Goal: Task Accomplishment & Management: Manage account settings

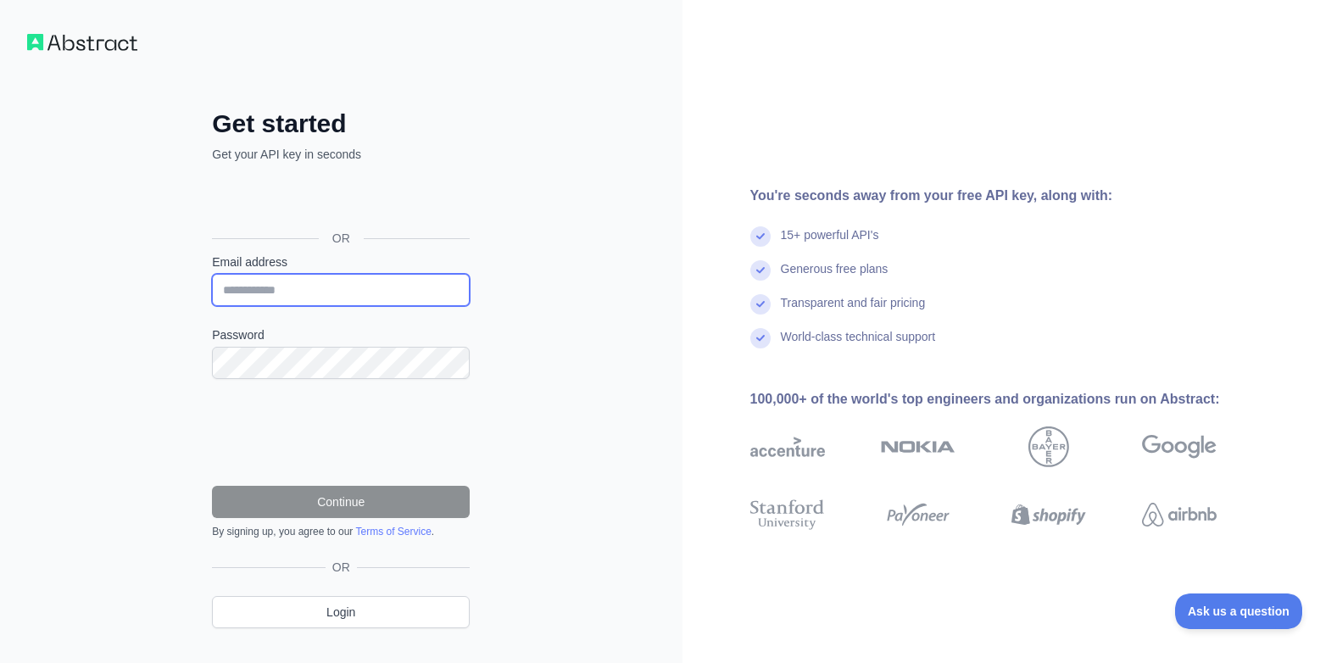
click at [343, 292] on input "Email address" at bounding box center [341, 290] width 258 height 32
type input "**********"
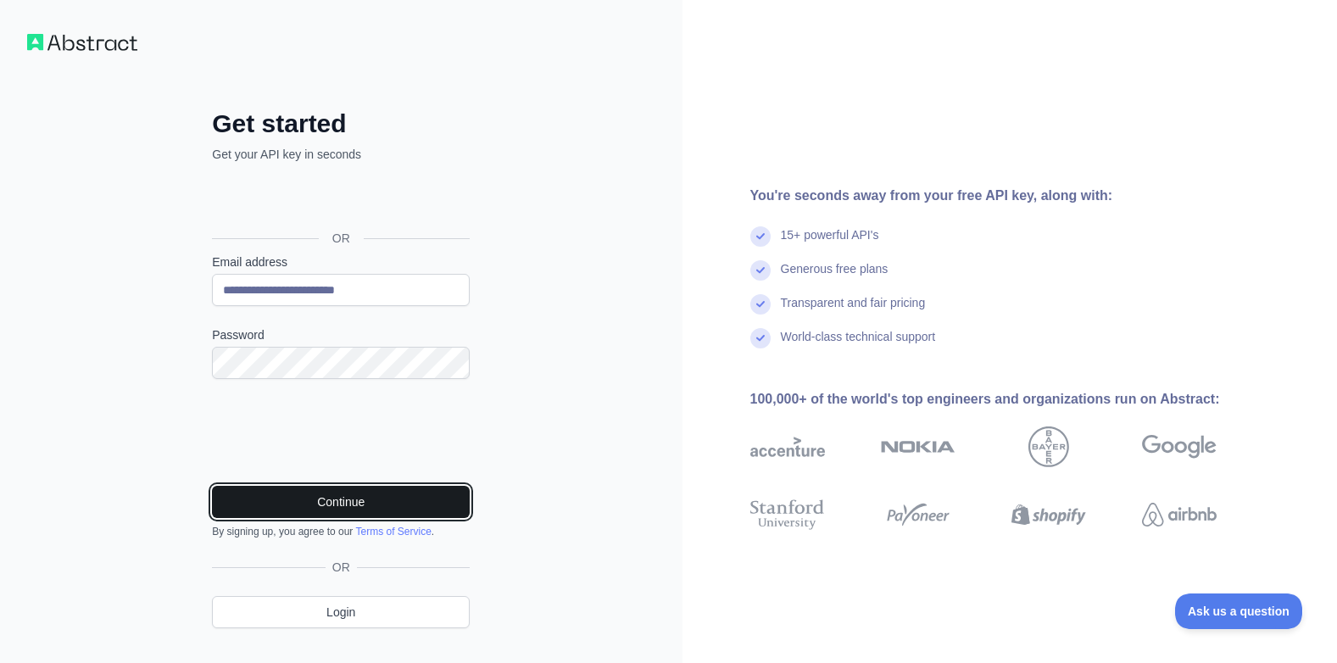
click at [328, 494] on button "Continue" at bounding box center [341, 502] width 258 height 32
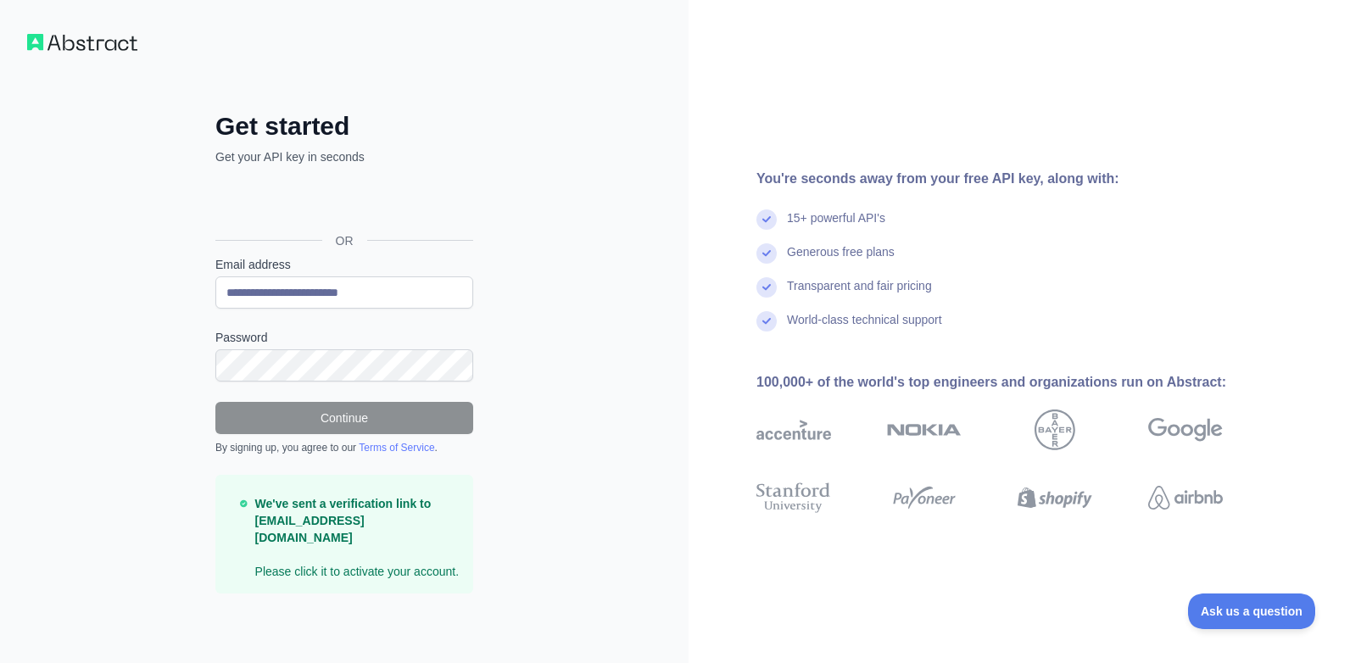
click at [332, 565] on p "We've sent a verification link to [EMAIL_ADDRESS][DOMAIN_NAME] Please click it …" at bounding box center [357, 537] width 204 height 85
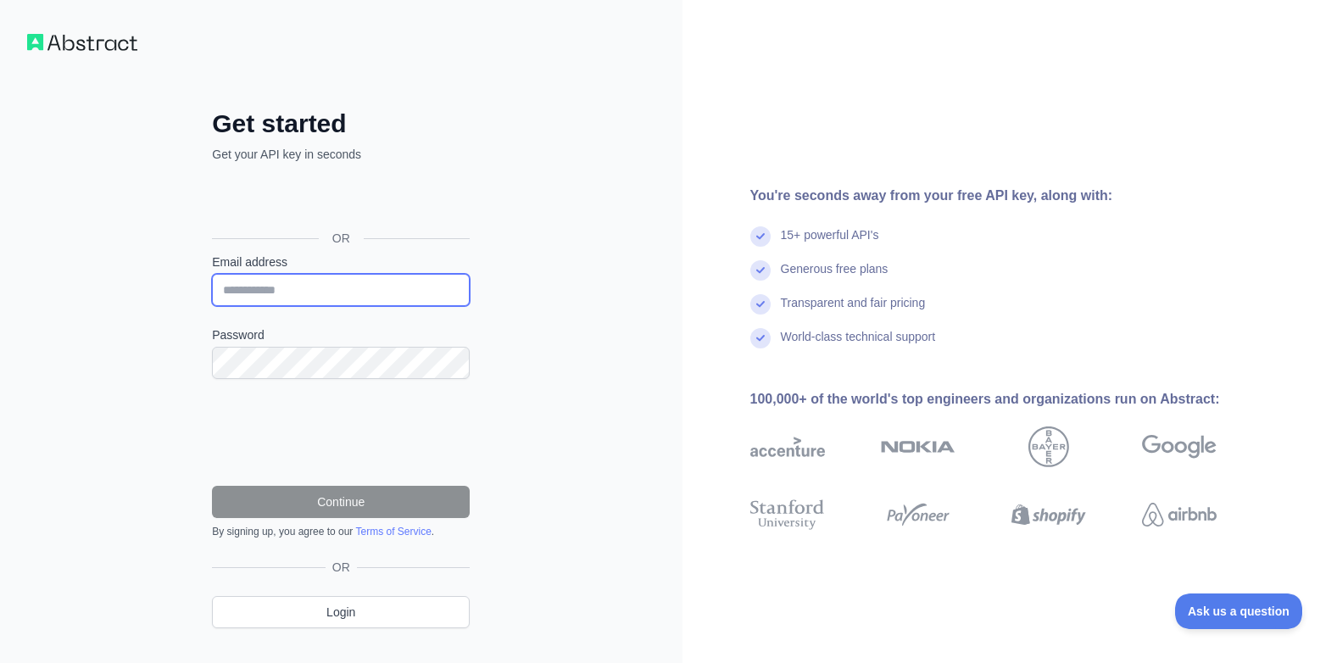
click at [288, 293] on input "Email address" at bounding box center [341, 290] width 258 height 32
type input "**********"
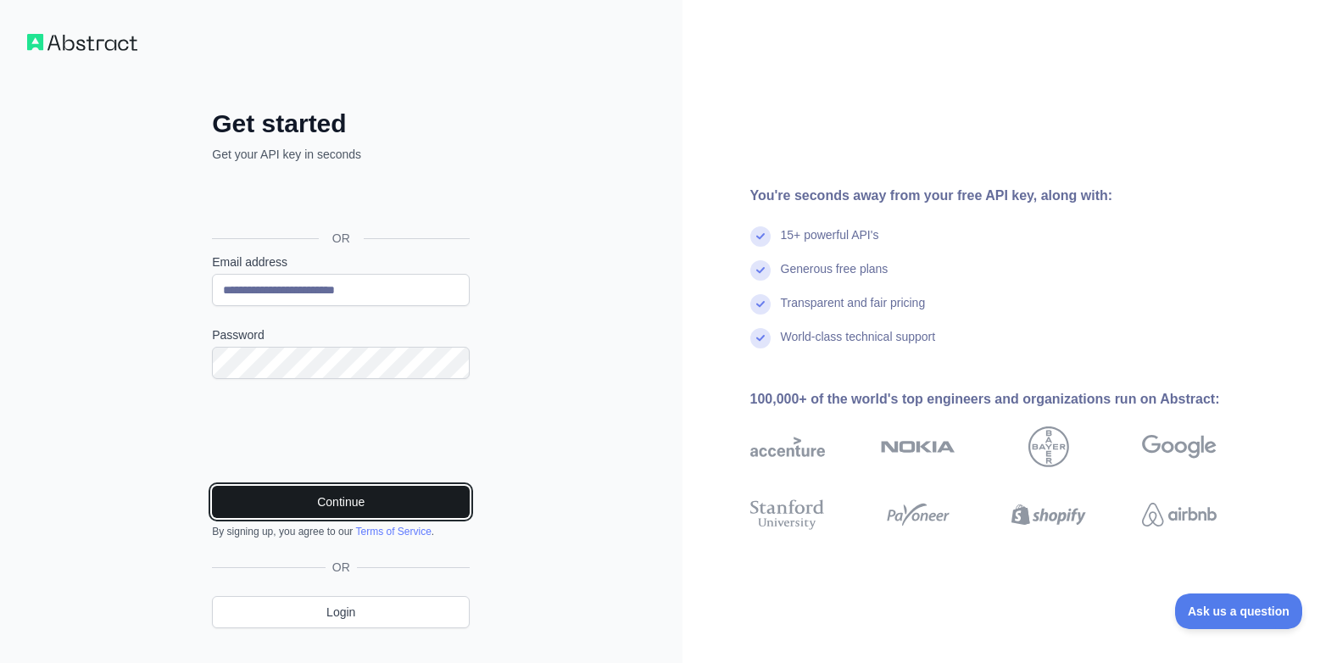
click at [406, 503] on button "Continue" at bounding box center [341, 502] width 258 height 32
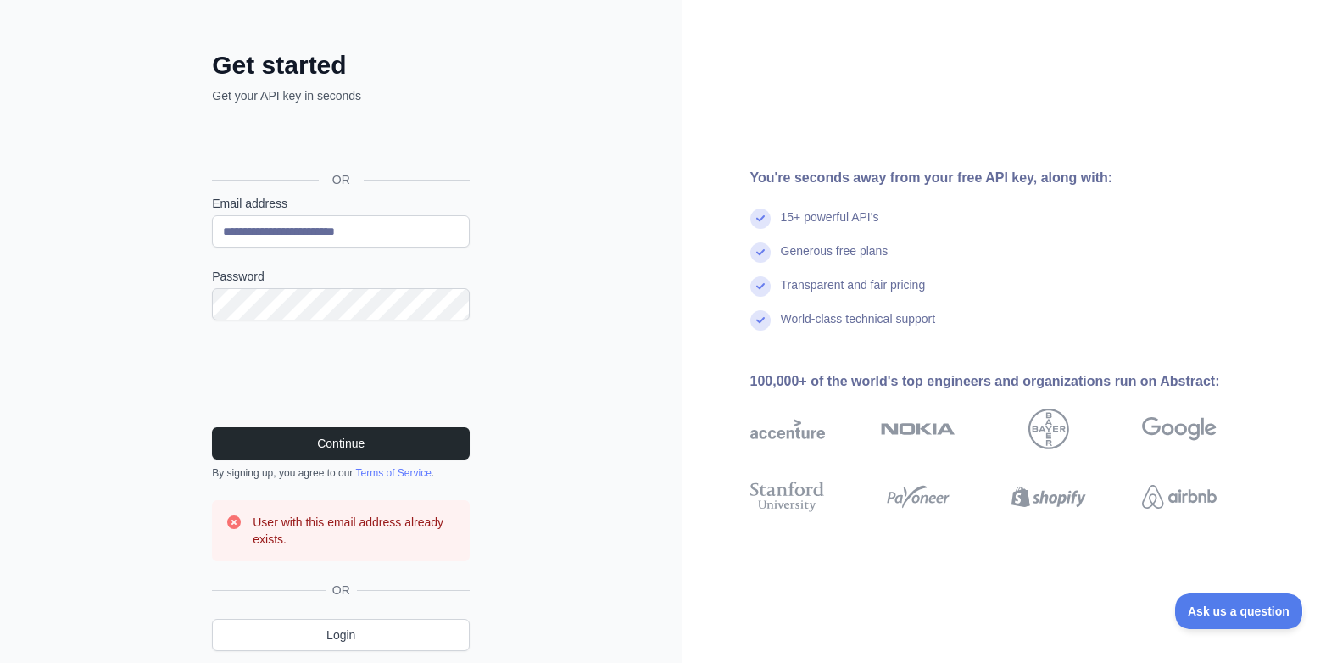
scroll to position [114, 0]
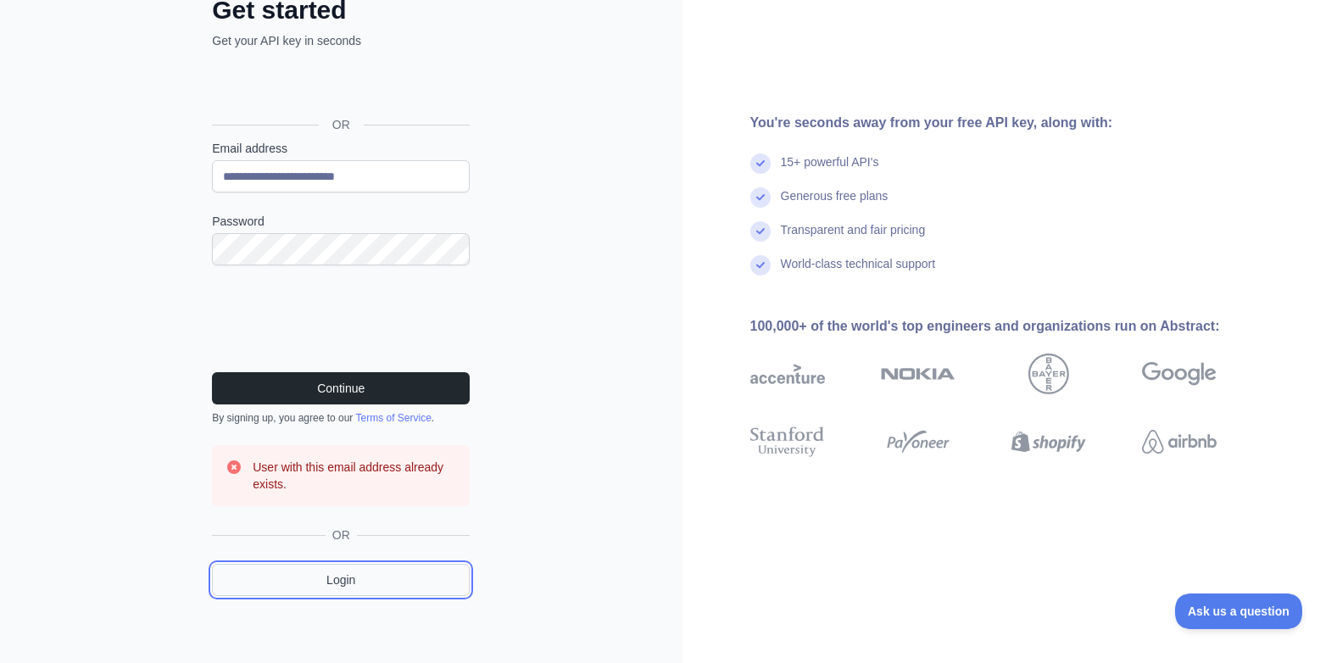
click at [365, 574] on link "Login" at bounding box center [341, 580] width 258 height 32
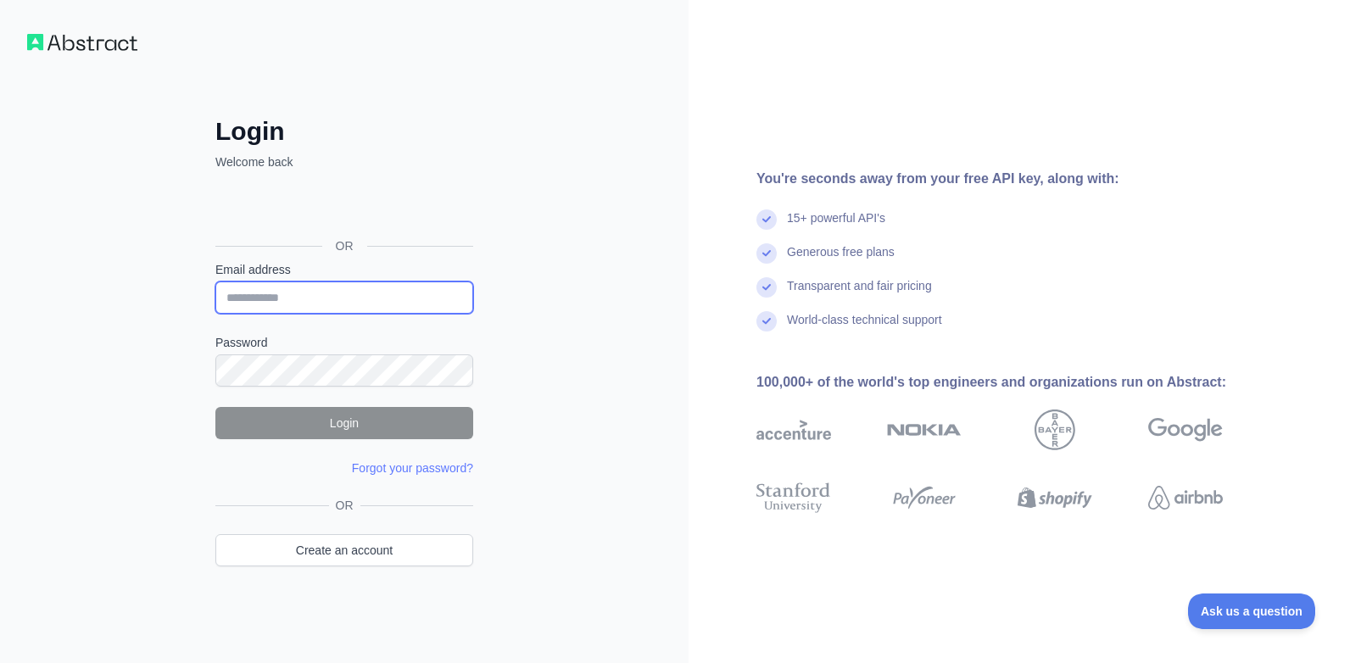
click at [260, 297] on input "Email address" at bounding box center [344, 298] width 258 height 32
type input "**********"
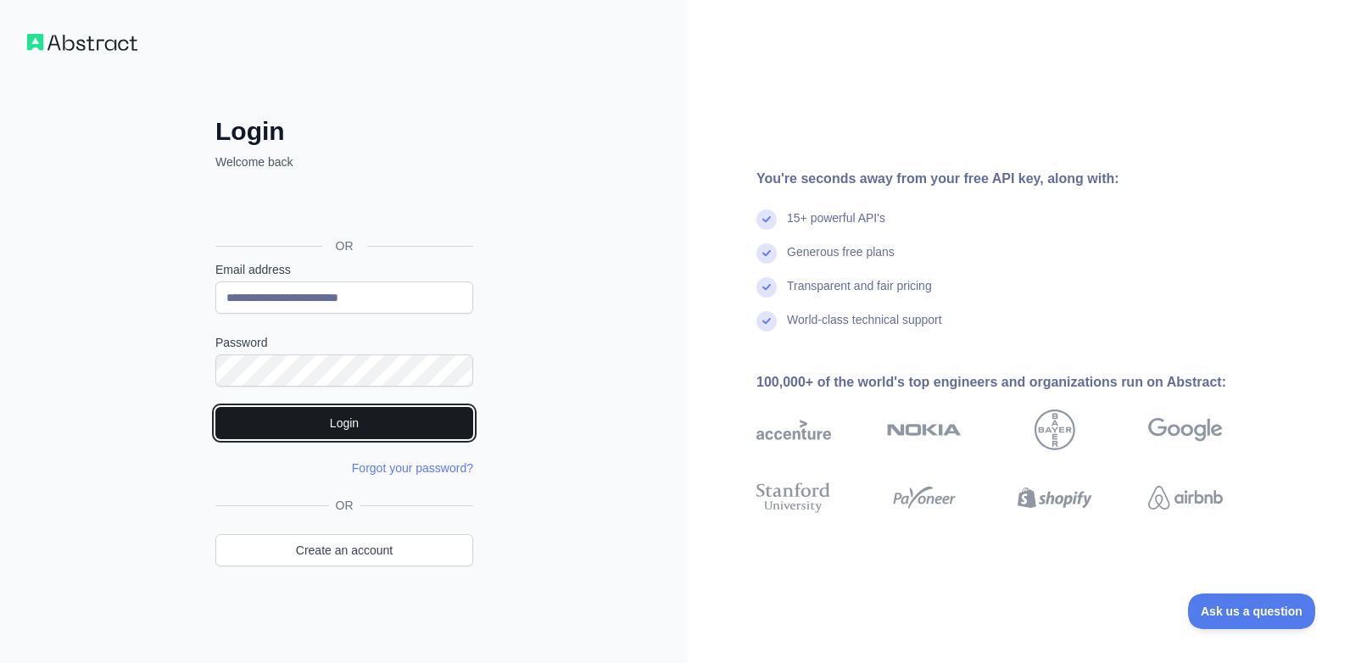
click at [315, 428] on button "Login" at bounding box center [344, 423] width 258 height 32
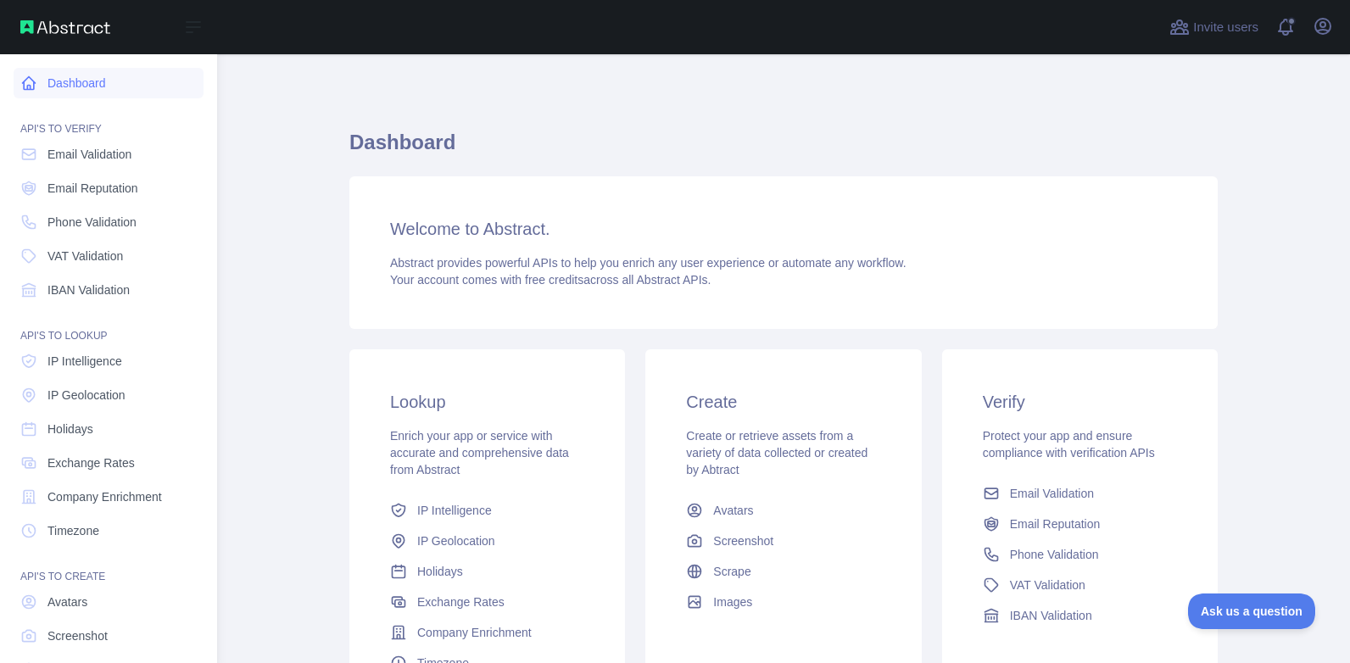
click at [73, 85] on link "Dashboard" at bounding box center [109, 83] width 190 height 31
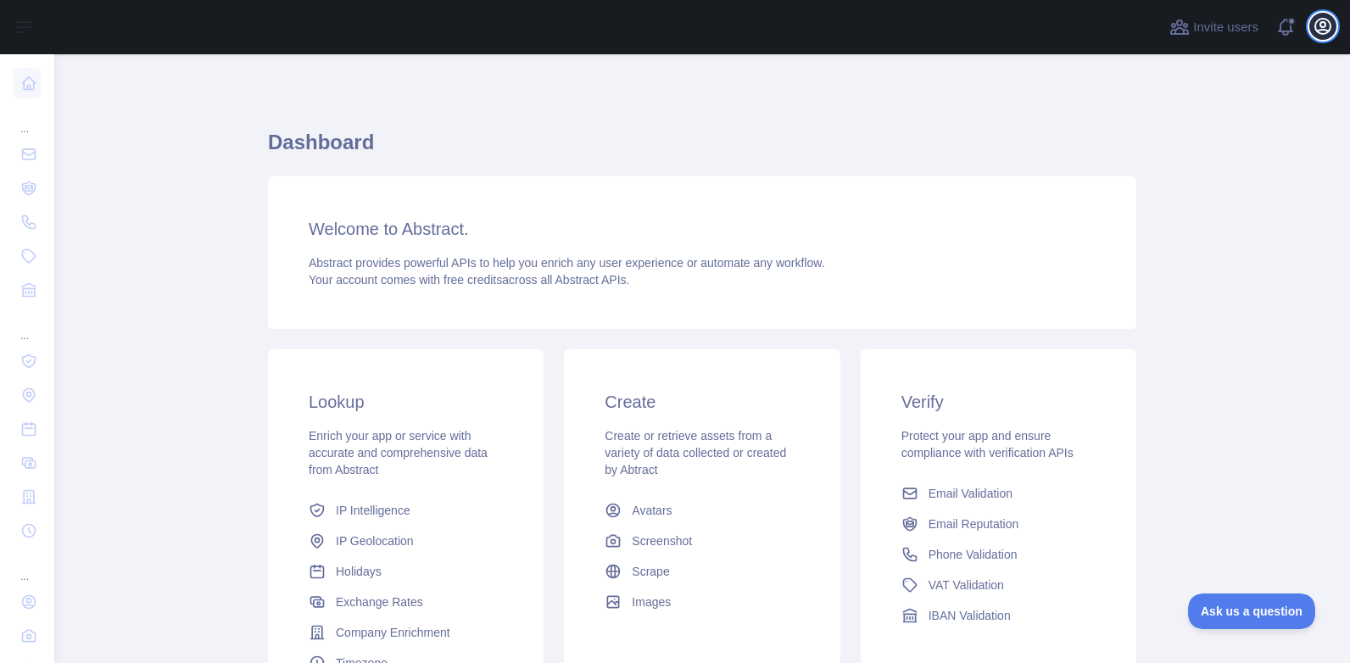
click at [1330, 36] on button "Open user menu" at bounding box center [1322, 26] width 27 height 27
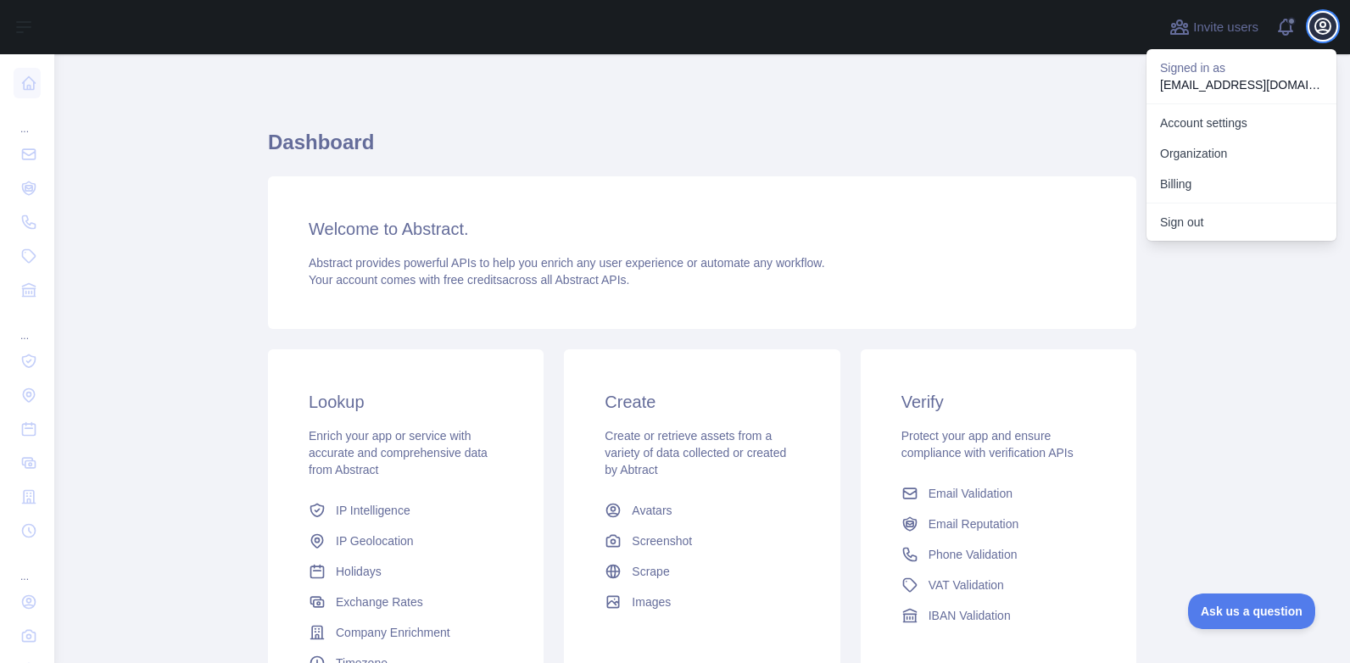
click at [1330, 36] on button "Open user menu" at bounding box center [1322, 26] width 27 height 27
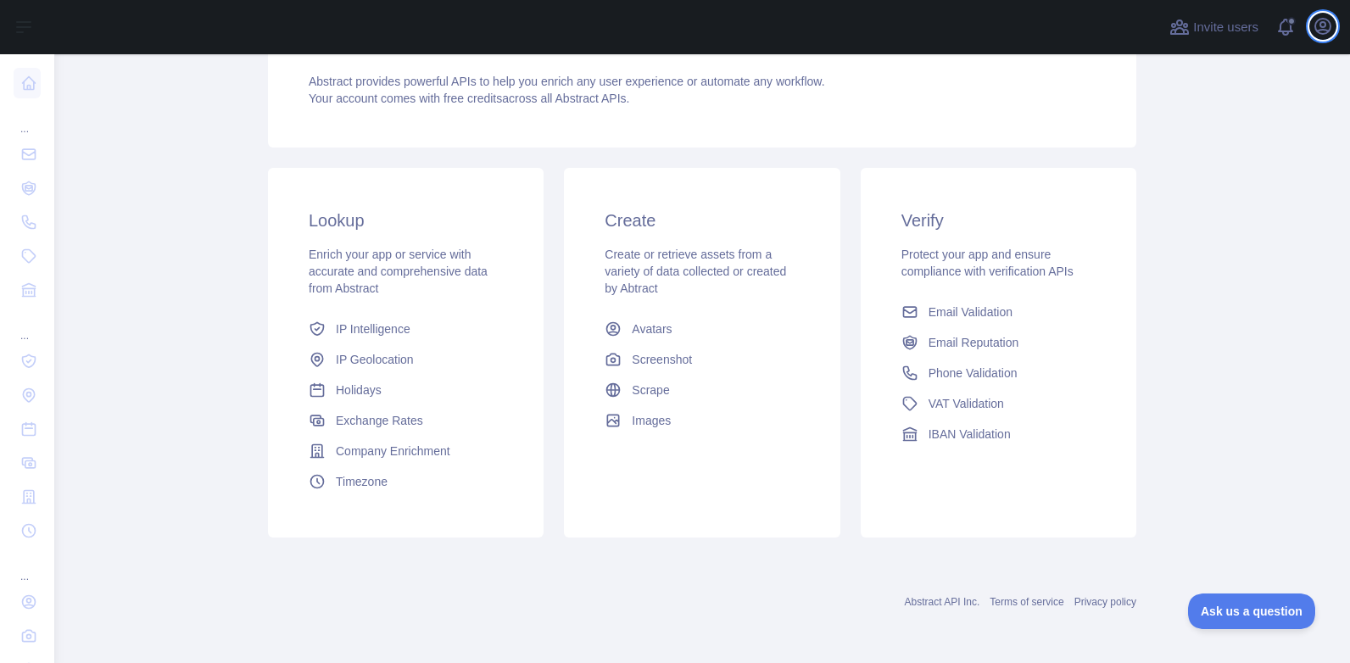
scroll to position [148, 0]
